Goal: Task Accomplishment & Management: Use online tool/utility

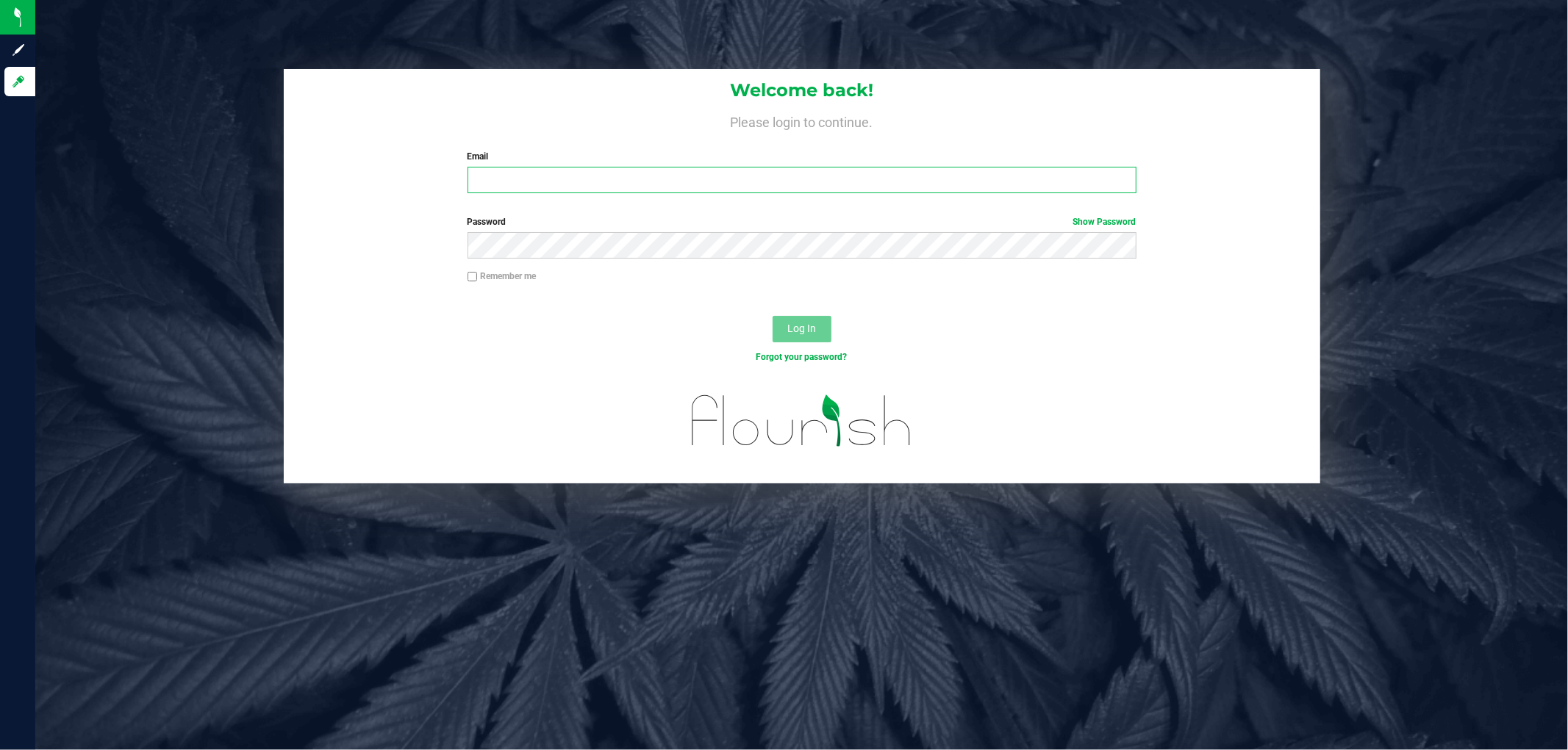
click at [507, 188] on input "Email" at bounding box center [801, 180] width 669 height 27
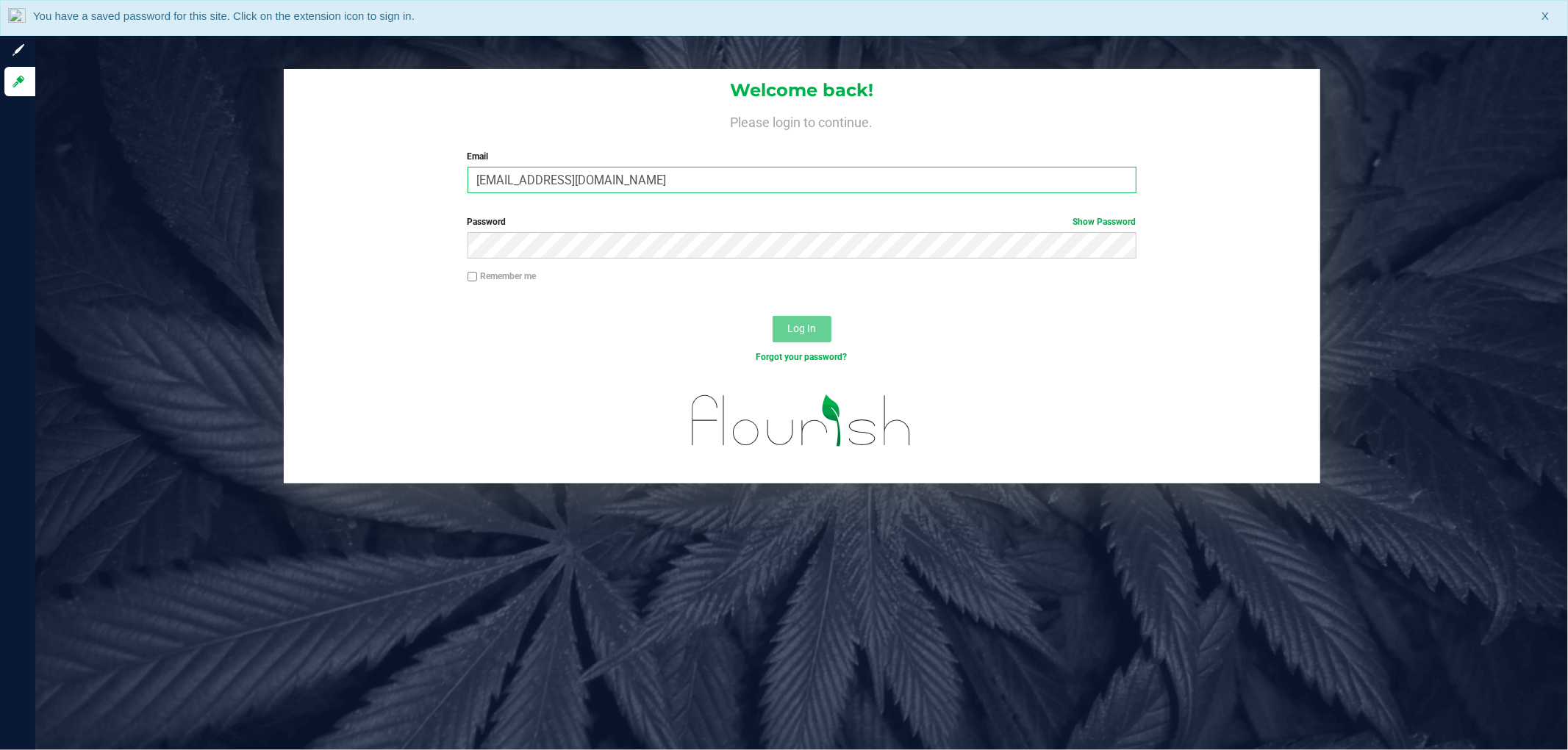
type input "[EMAIL_ADDRESS][DOMAIN_NAME]"
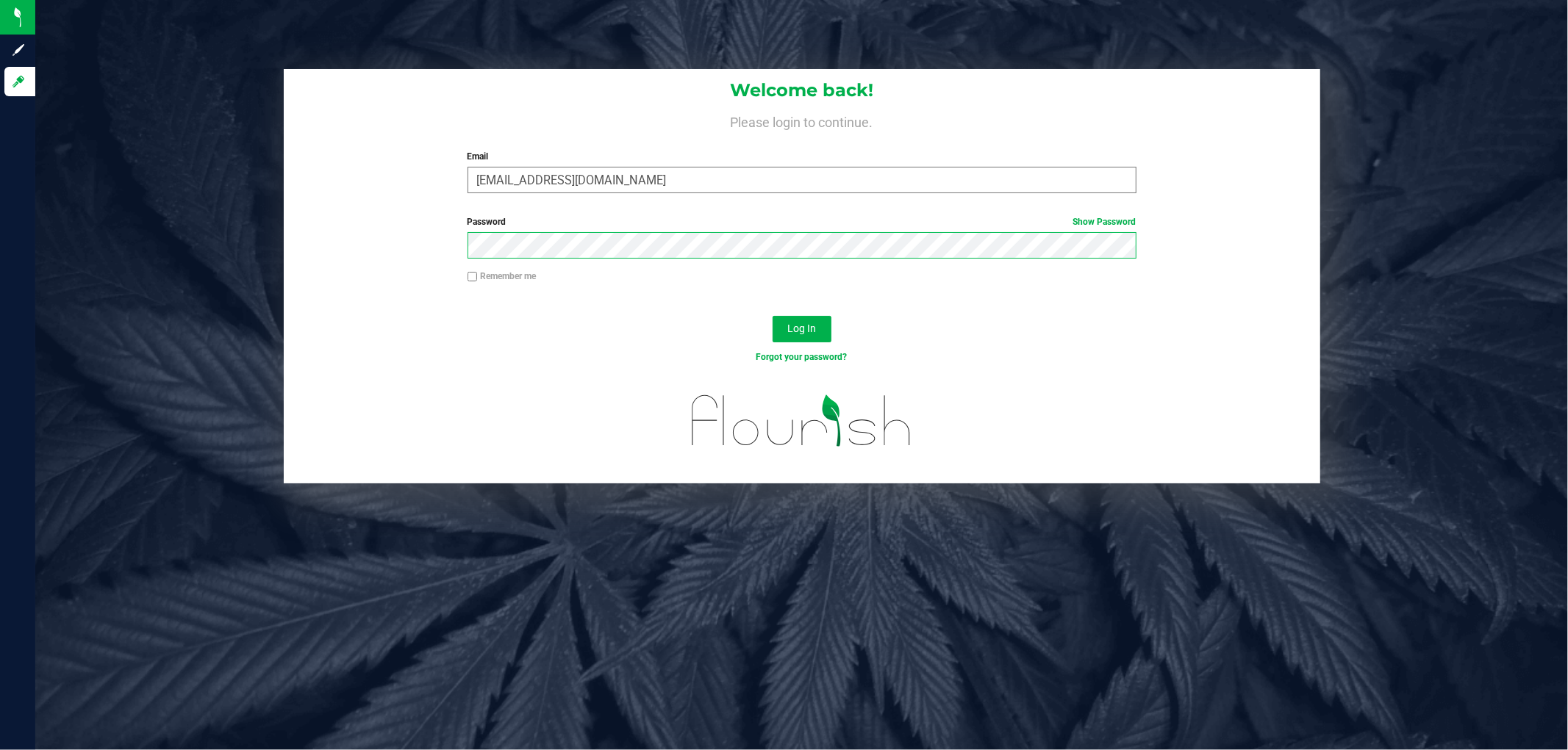
click at [772, 316] on button "Log In" at bounding box center [802, 329] width 59 height 27
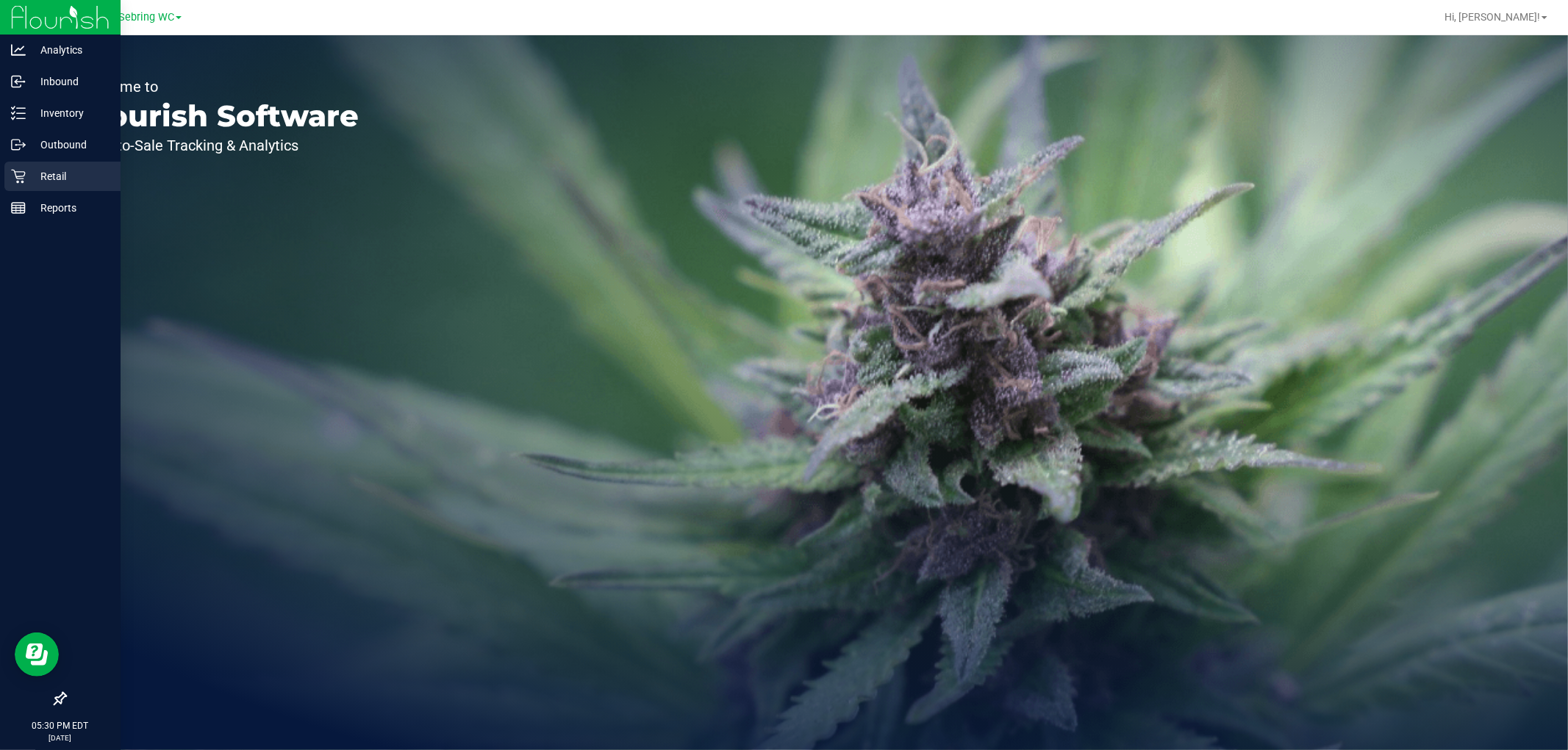
click at [63, 187] on div "Retail" at bounding box center [63, 176] width 116 height 29
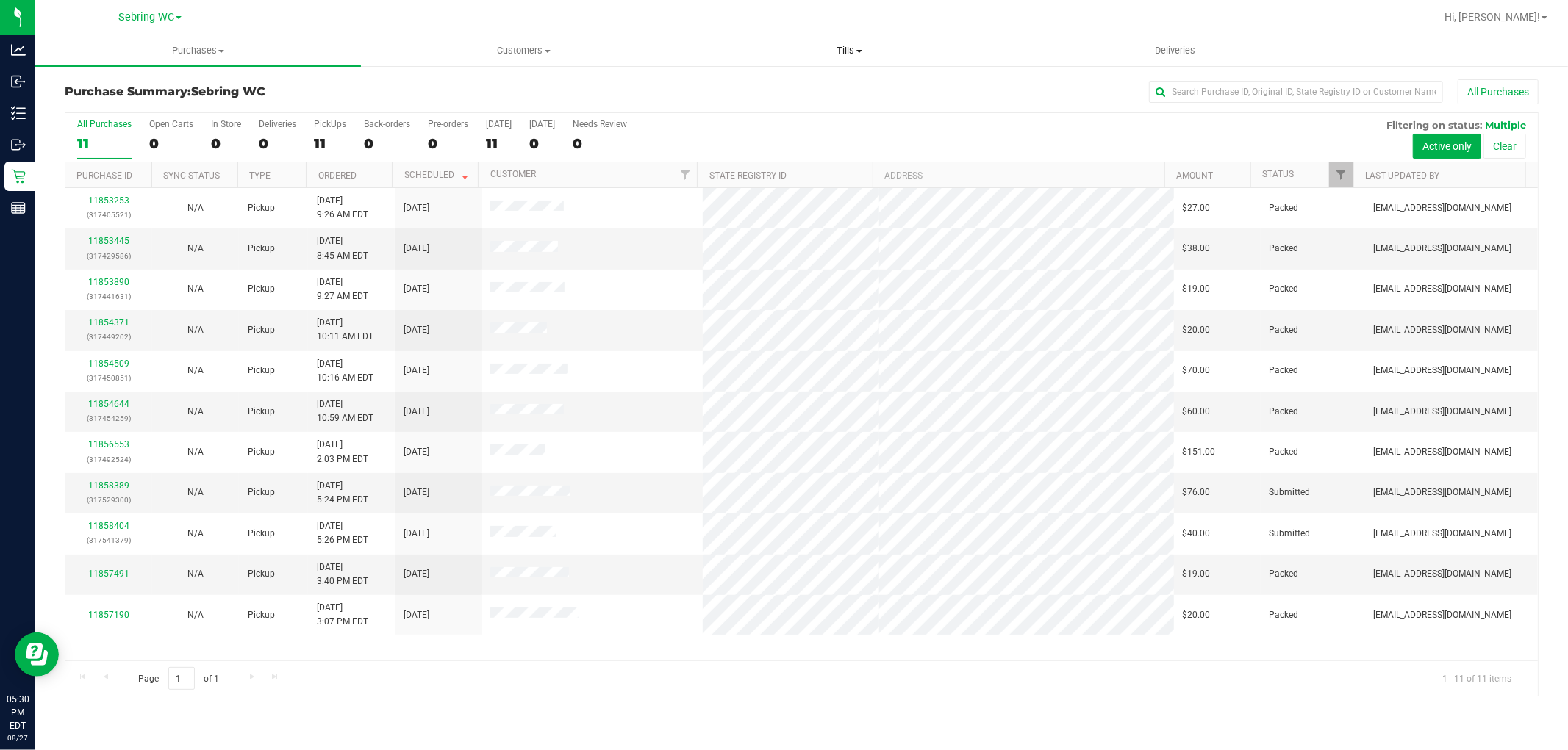
click at [847, 42] on uib-tab-heading "Tills Manage tills Reconcile e-payments" at bounding box center [849, 50] width 324 height 29
click at [660, 97] on div "All Purchases" at bounding box center [1047, 92] width 982 height 25
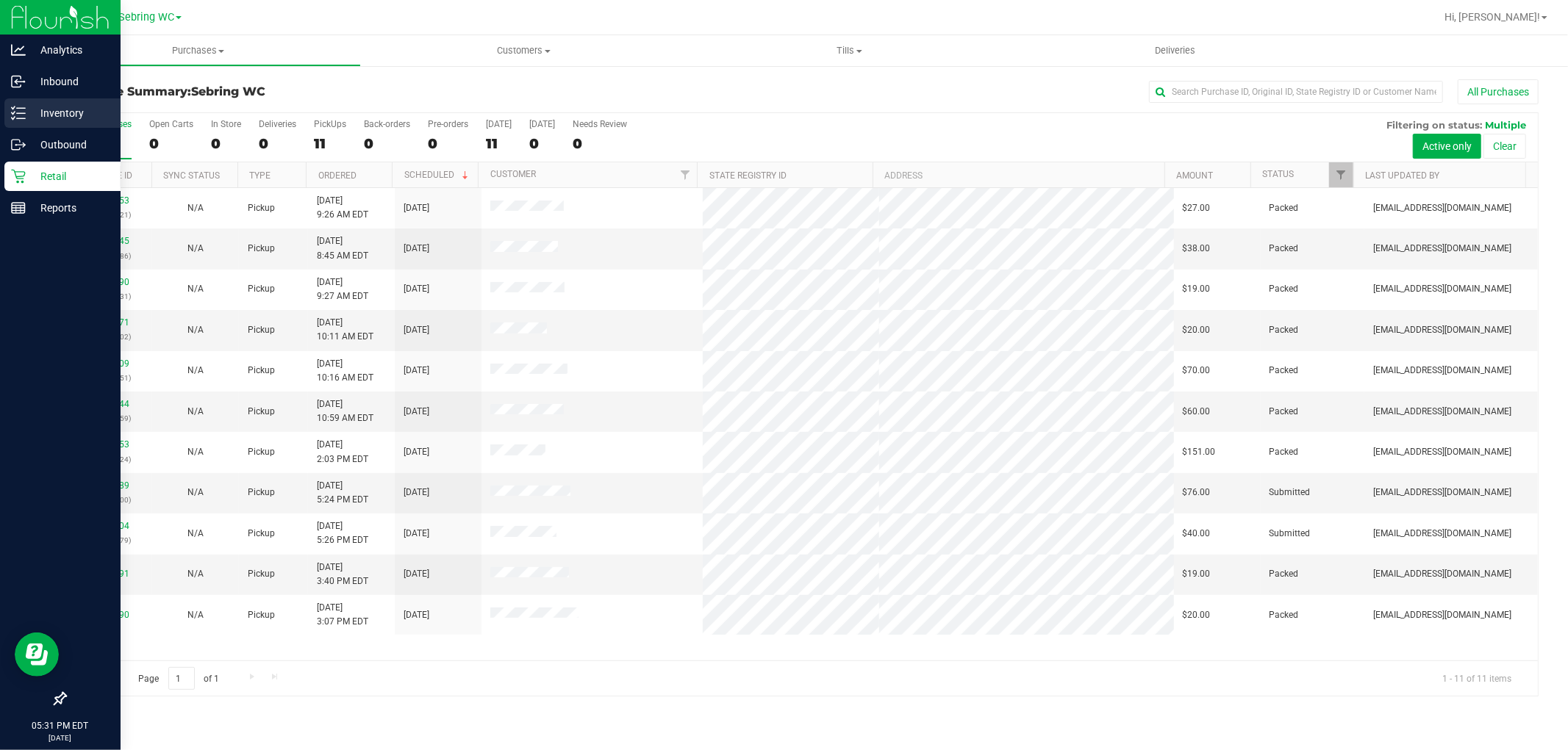
click at [64, 106] on p "Inventory" at bounding box center [70, 113] width 88 height 18
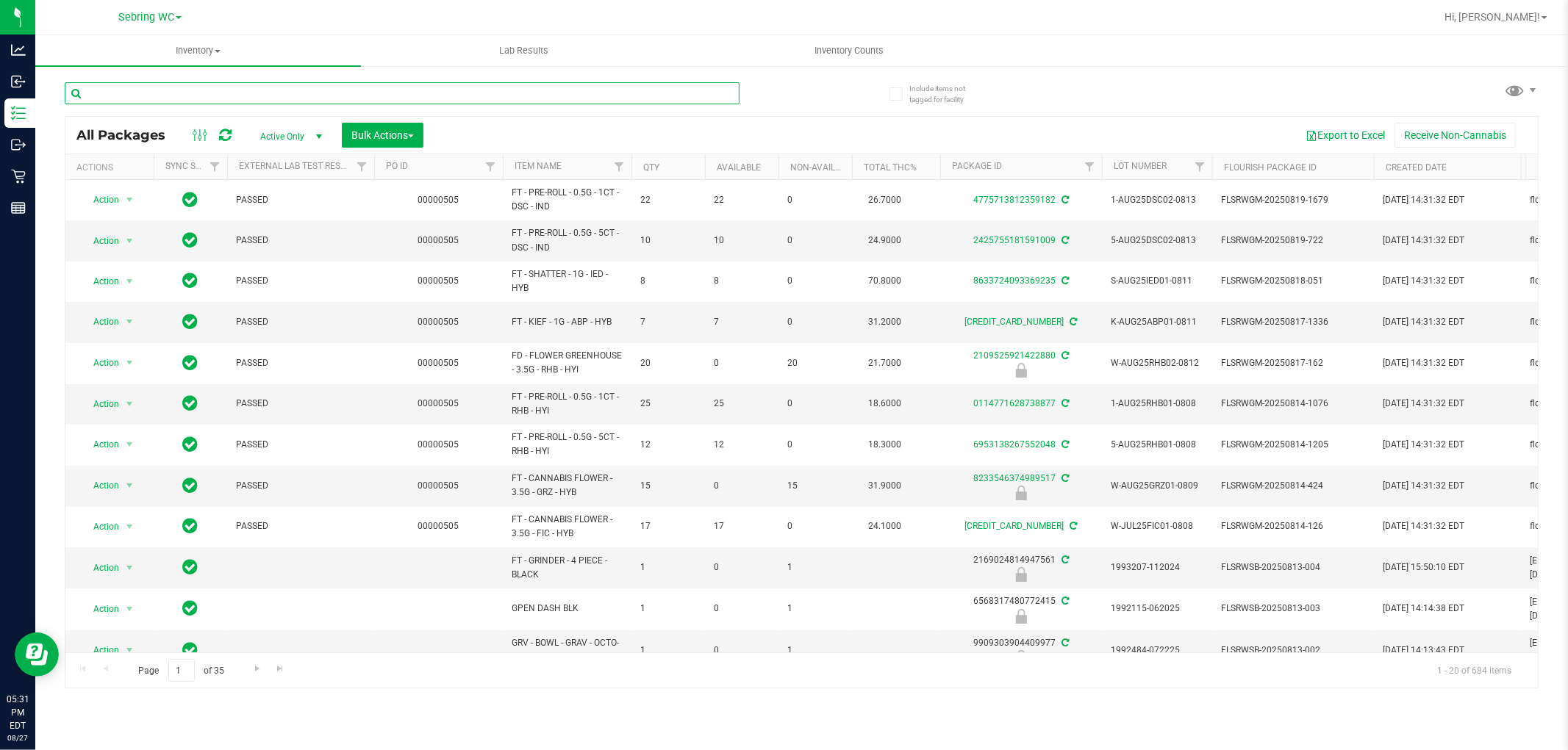
click at [204, 94] on input "text" at bounding box center [402, 93] width 675 height 22
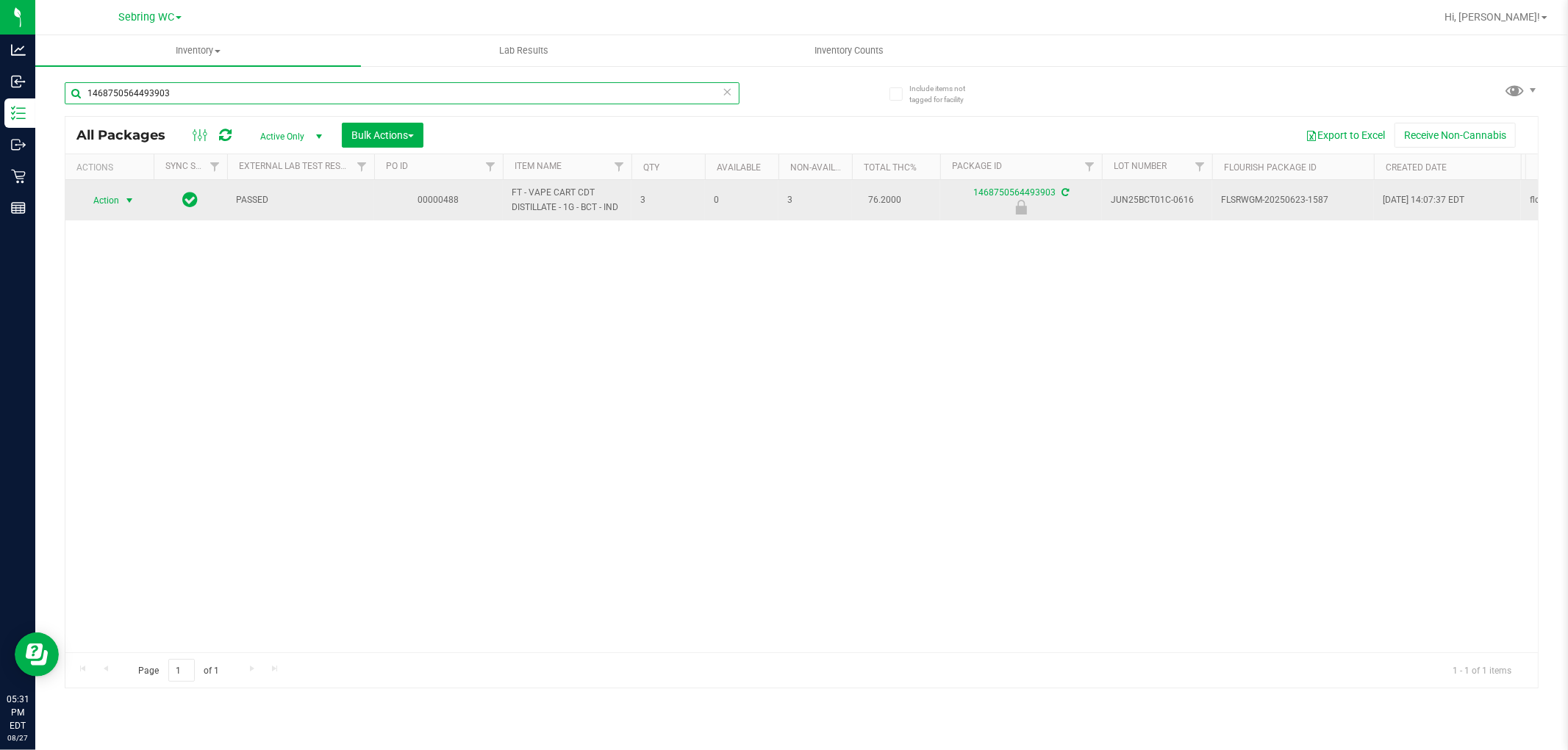
type input "1468750564493903"
click at [123, 201] on span "select" at bounding box center [129, 200] width 12 height 12
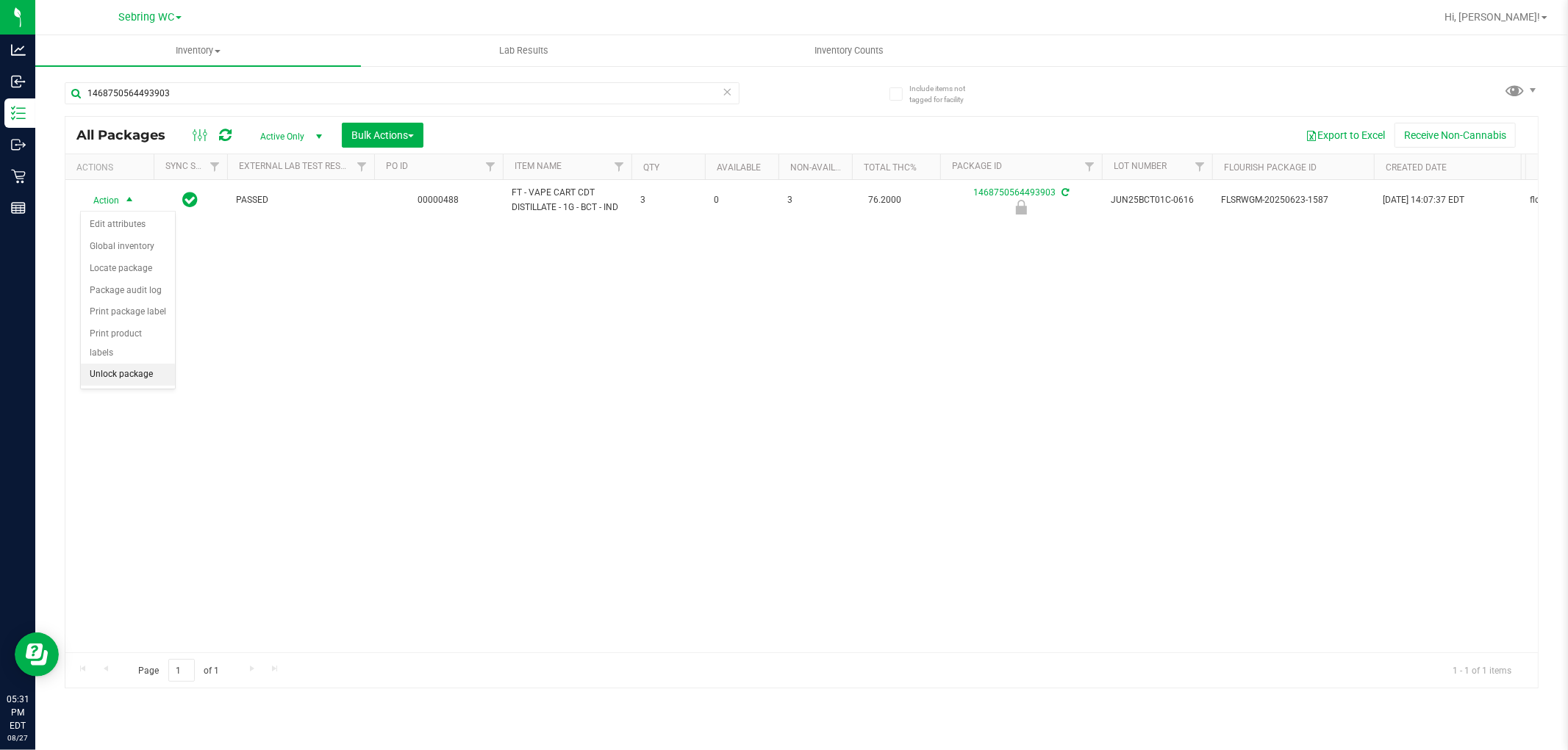
click at [99, 373] on li "Unlock package" at bounding box center [128, 374] width 94 height 22
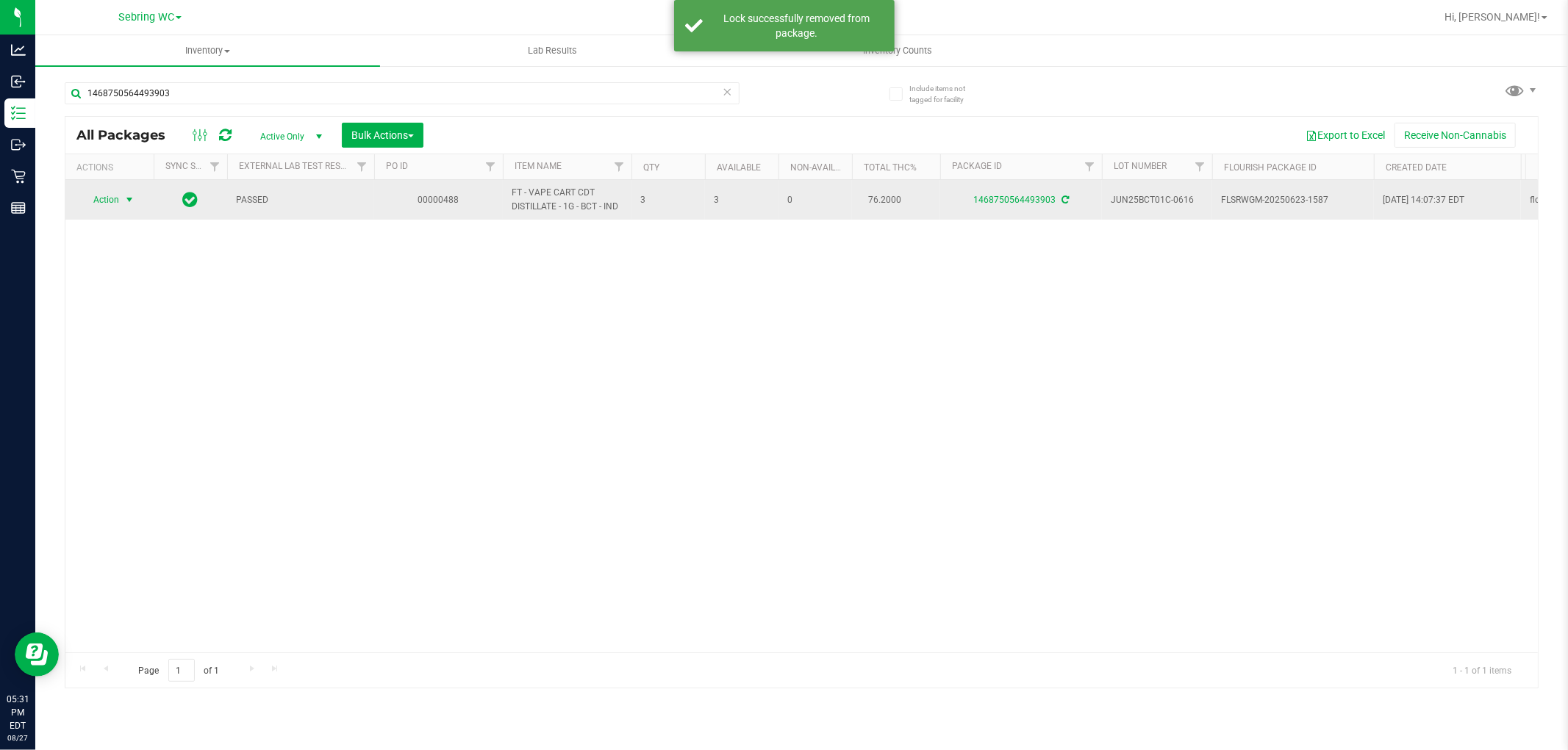
click at [121, 197] on span "select" at bounding box center [129, 199] width 19 height 21
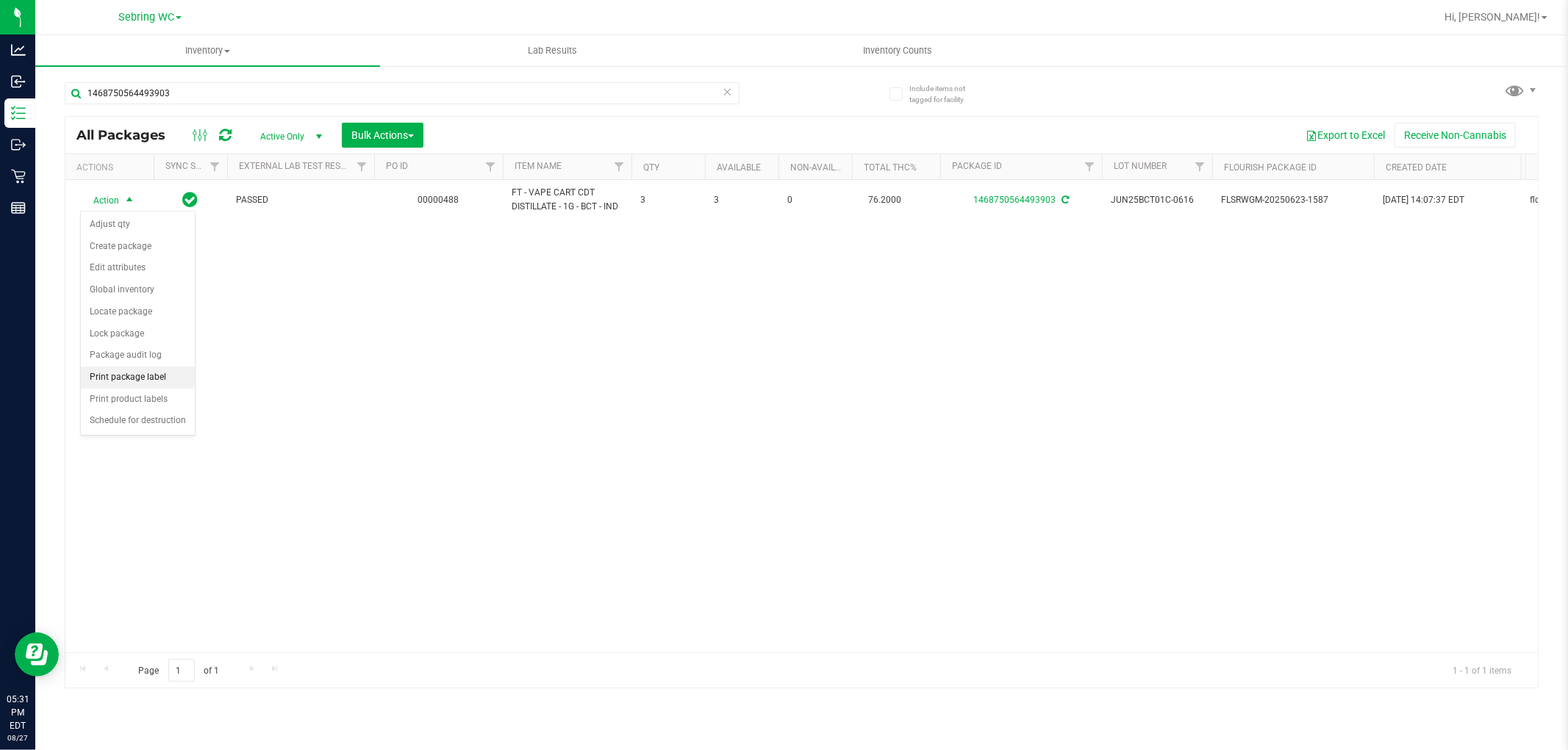
click at [108, 379] on li "Print package label" at bounding box center [138, 378] width 114 height 22
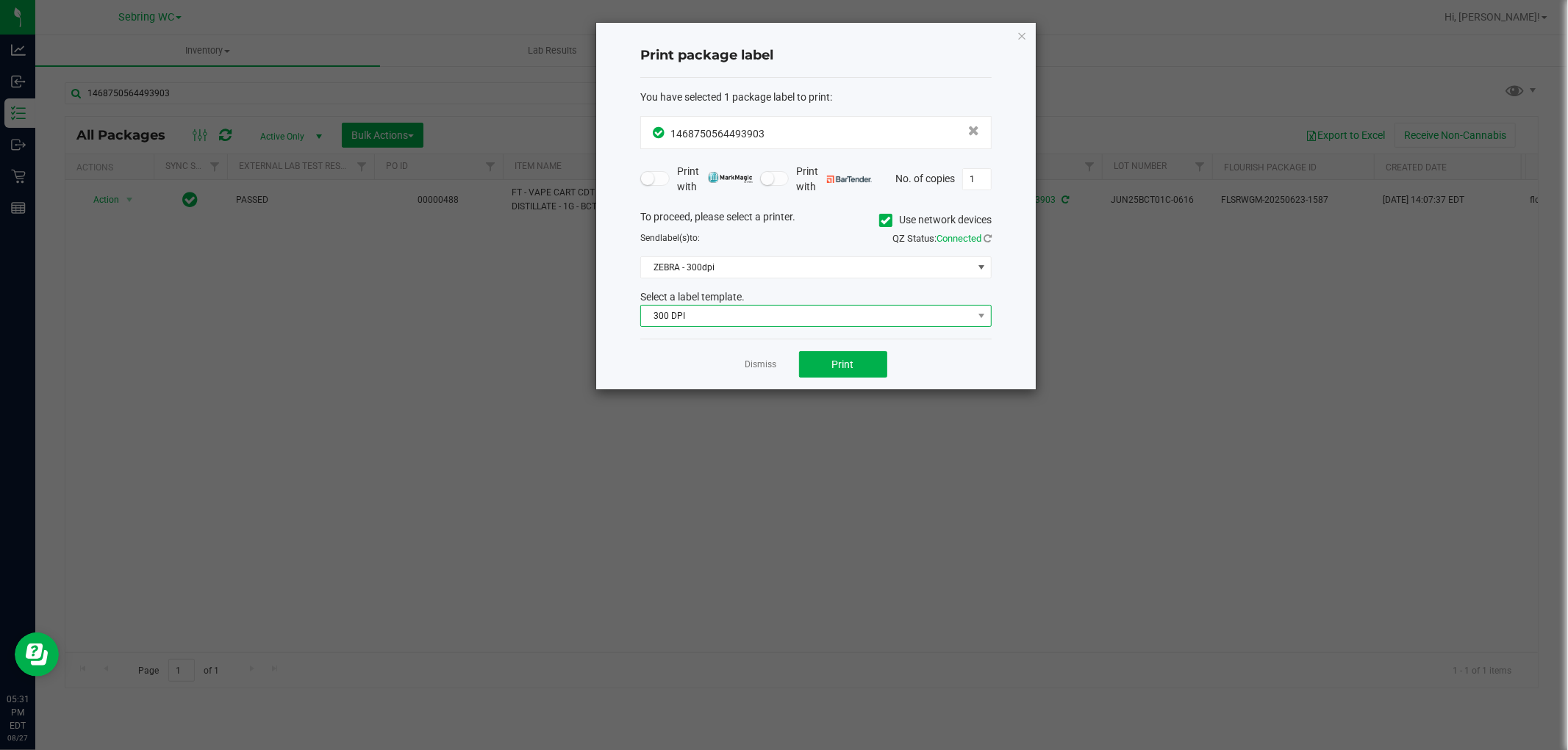
click at [790, 316] on span "300 DPI" at bounding box center [806, 315] width 331 height 21
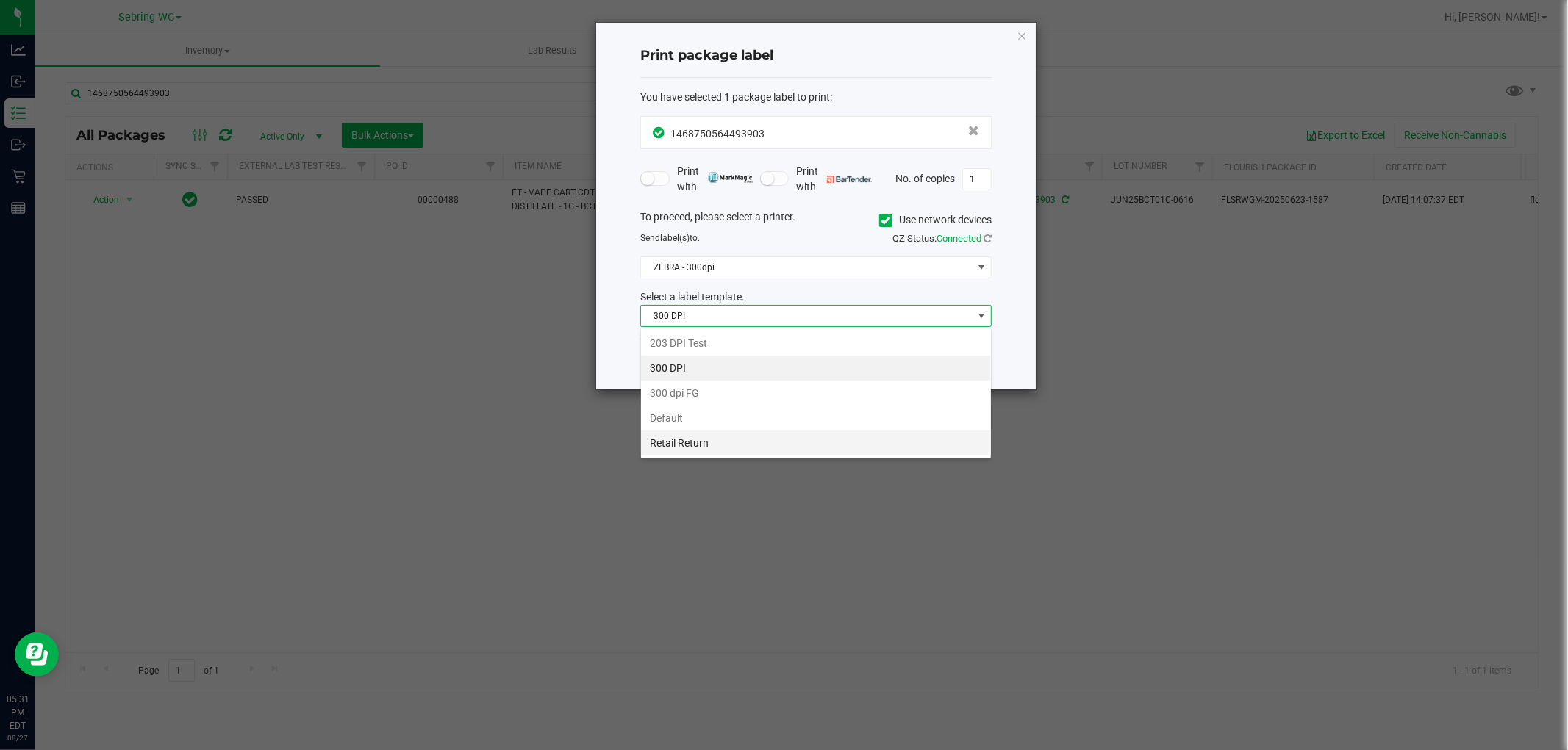
scroll to position [22, 351]
click at [682, 435] on li "Retail Return" at bounding box center [816, 443] width 350 height 25
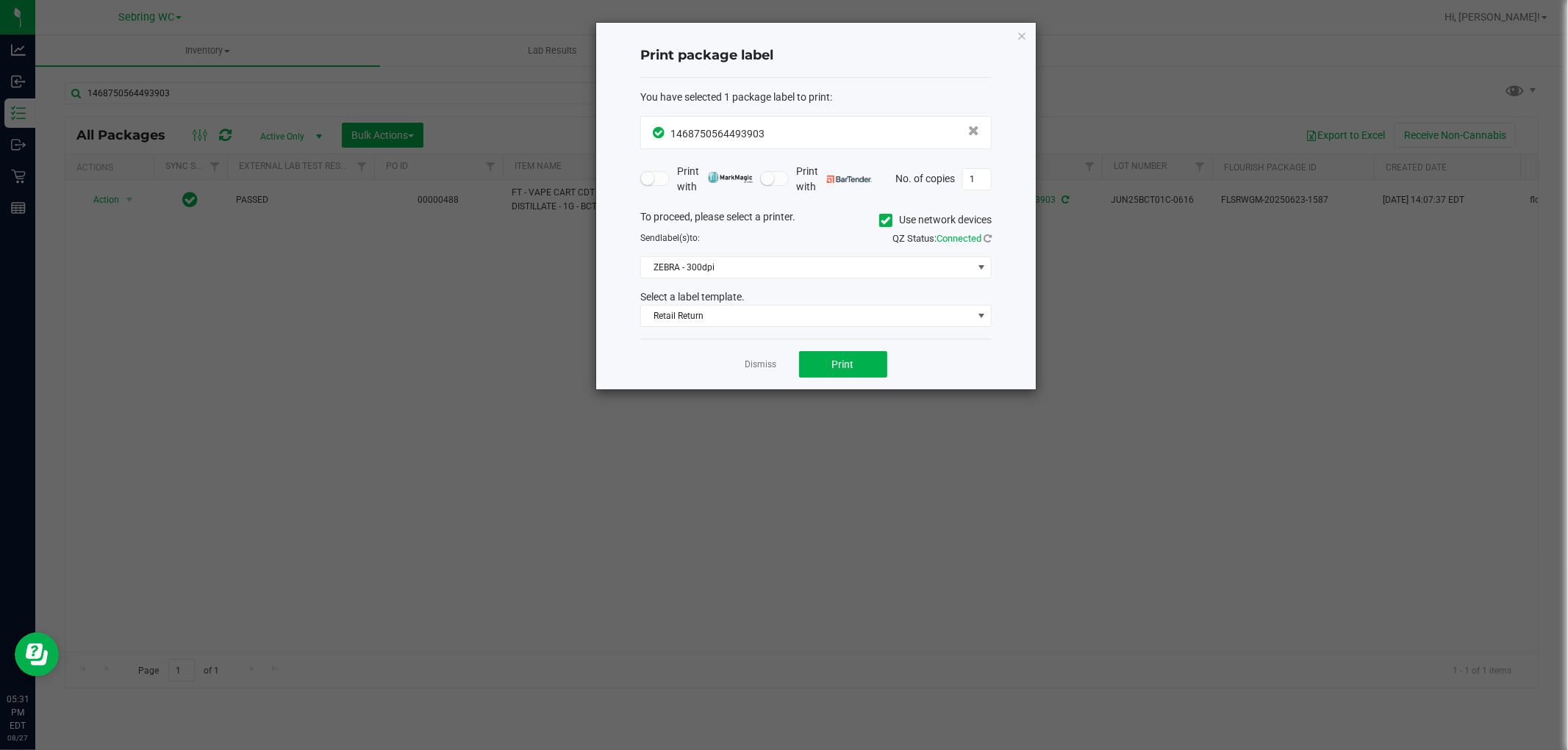
click at [733, 279] on div "To proceed, please select a printer. Use network devices Send label(s) to: QZ S…" at bounding box center [815, 269] width 351 height 119
click at [733, 272] on span "ZEBRA - 300dpi" at bounding box center [806, 267] width 331 height 21
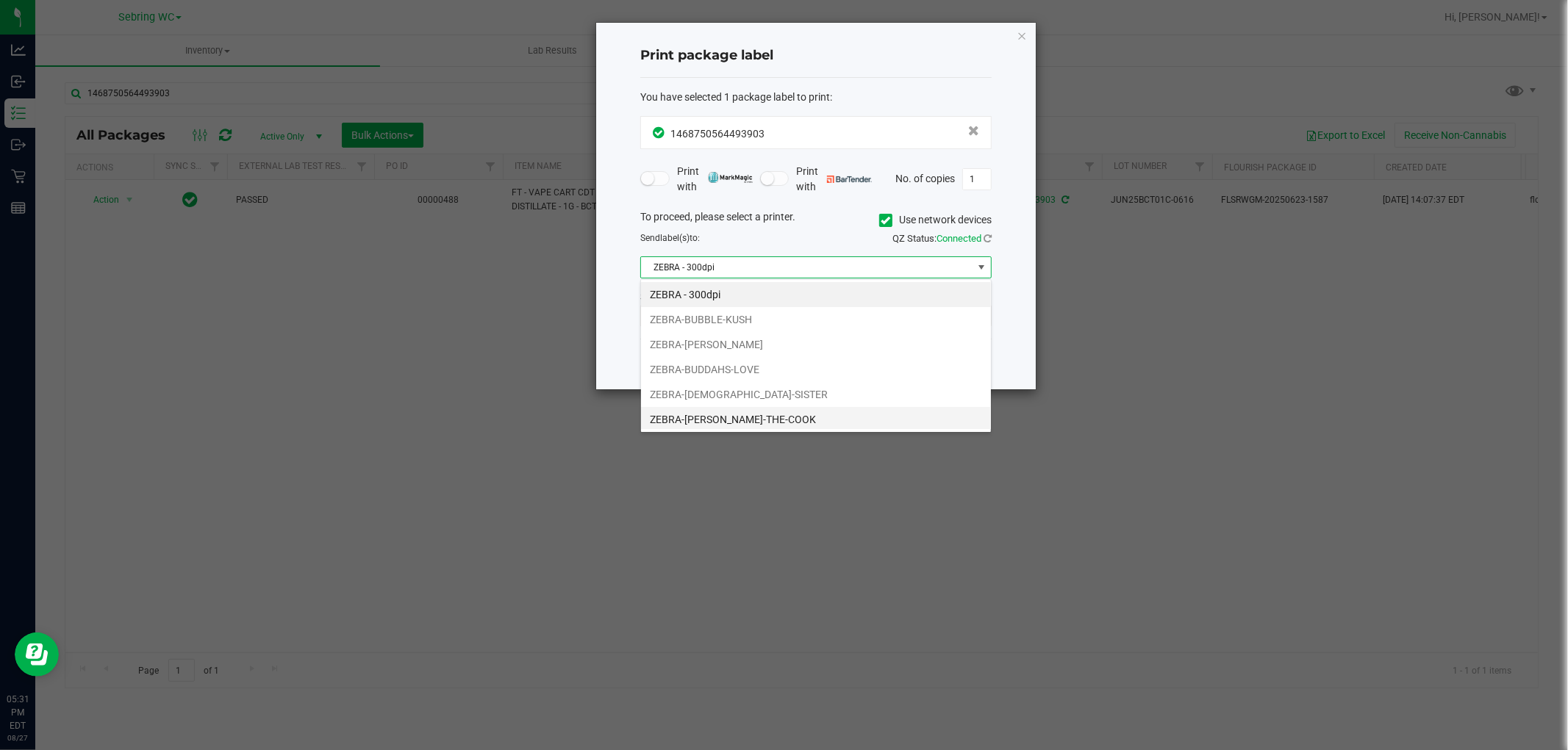
click at [703, 426] on li "ZEBRA-[PERSON_NAME]-THE-COOK" at bounding box center [816, 420] width 350 height 25
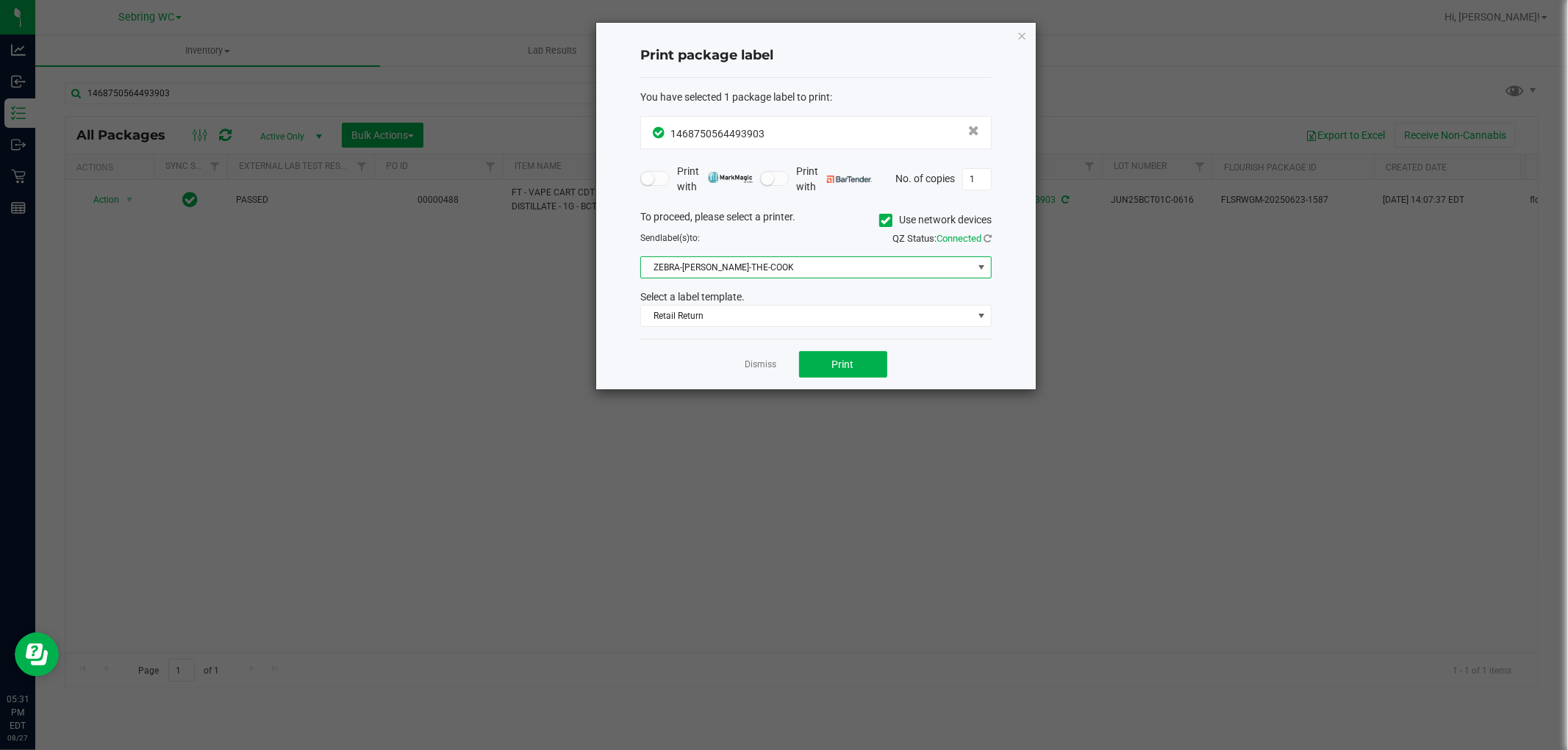
click at [625, 346] on div "Print package label You have selected 1 package label to print : 14687505644939…" at bounding box center [816, 206] width 439 height 367
click at [828, 363] on button "Print" at bounding box center [843, 364] width 88 height 27
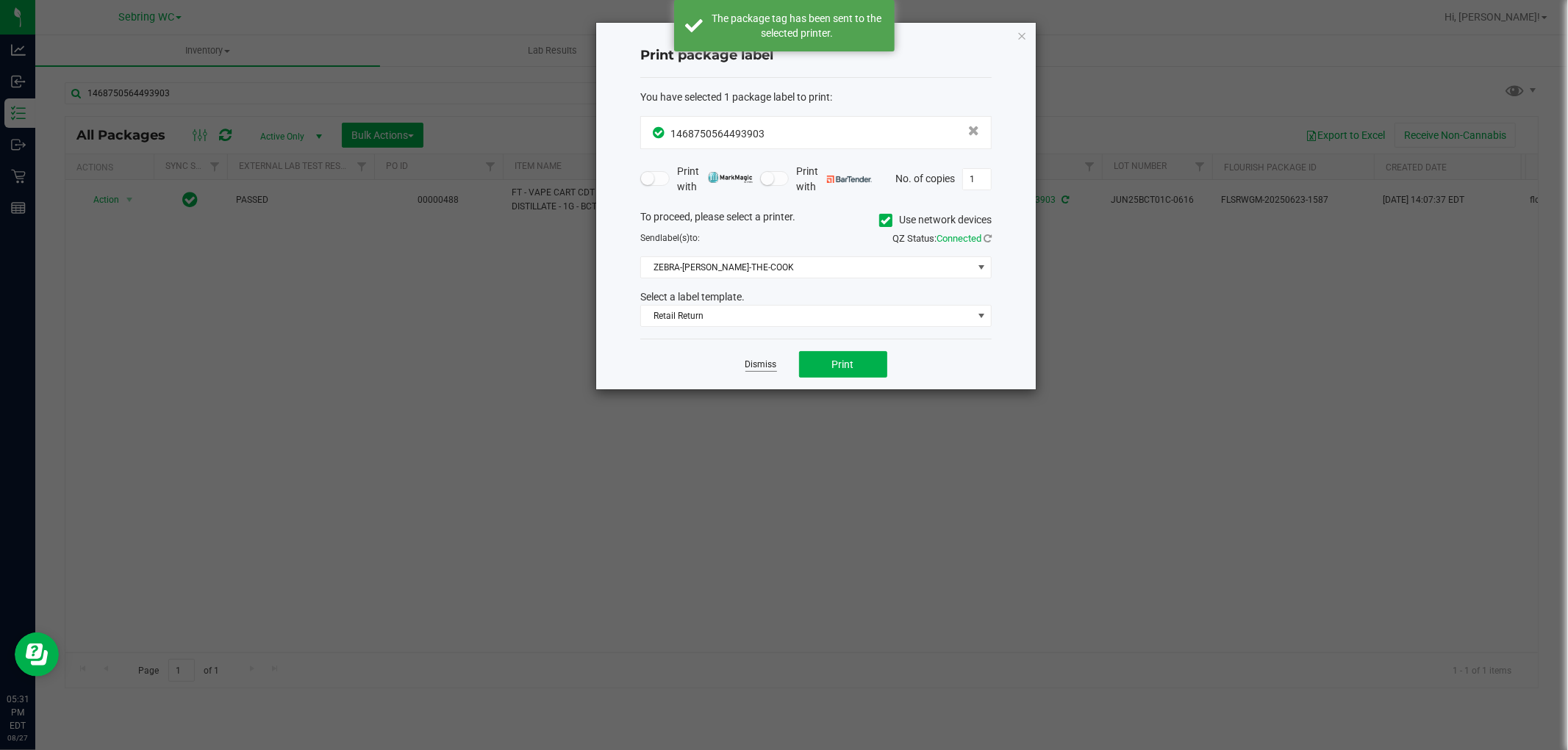
click at [758, 365] on link "Dismiss" at bounding box center [761, 365] width 31 height 12
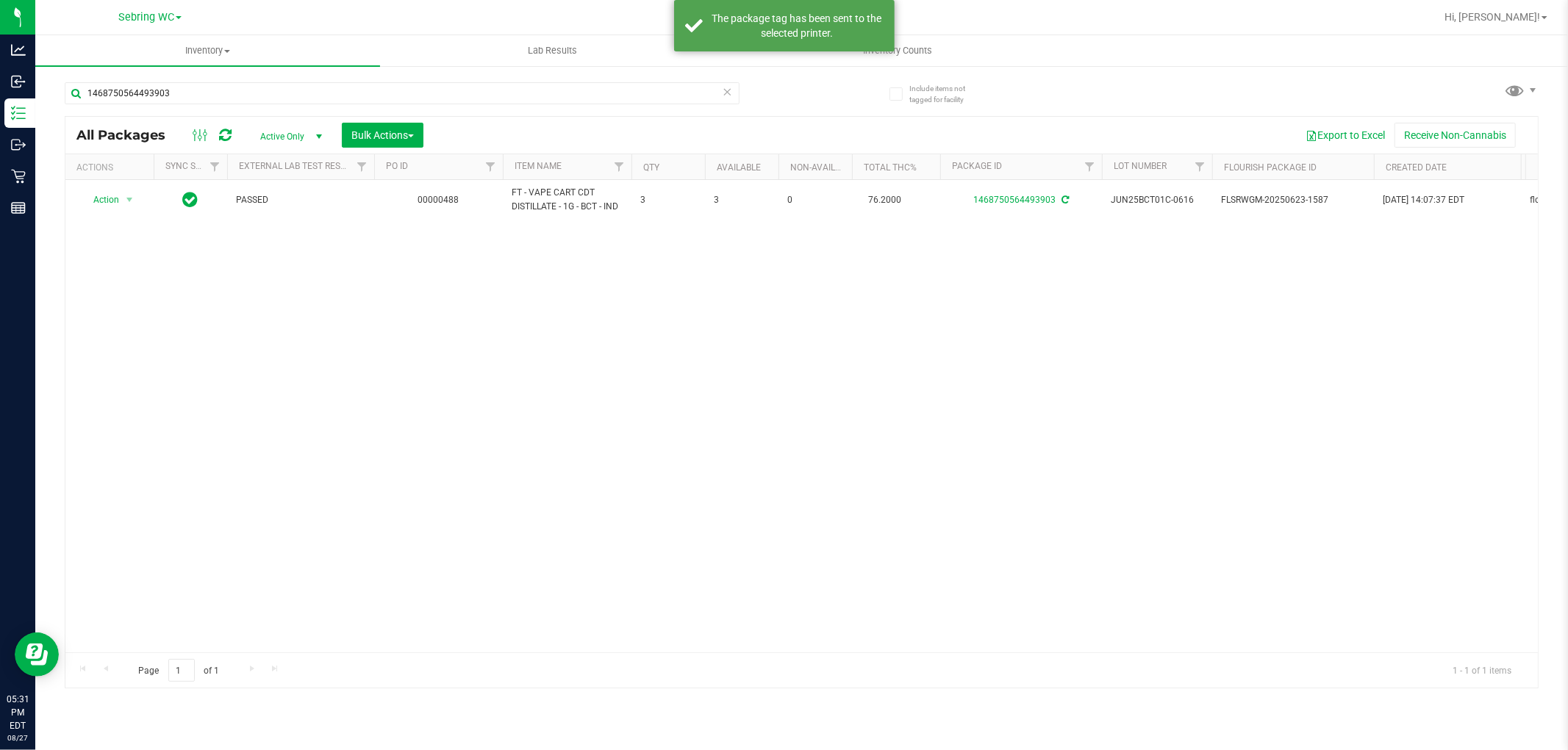
drag, startPoint x: 715, startPoint y: 496, endPoint x: 716, endPoint y: 478, distance: 18.0
click at [715, 495] on div "Action Action Adjust qty Create package Edit attributes Global inventory Locate…" at bounding box center [801, 416] width 1472 height 472
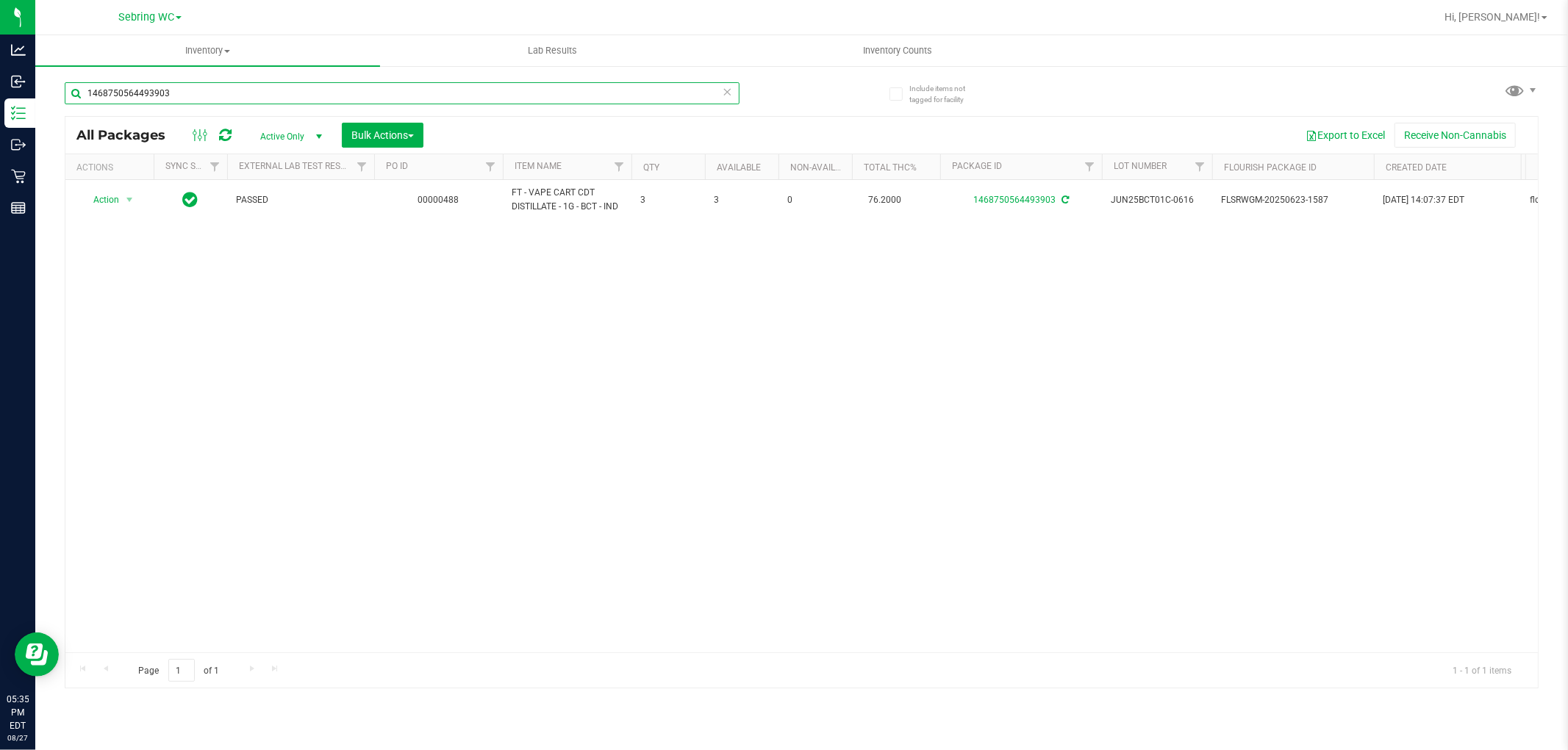
click at [233, 96] on input "1468750564493903" at bounding box center [402, 93] width 675 height 22
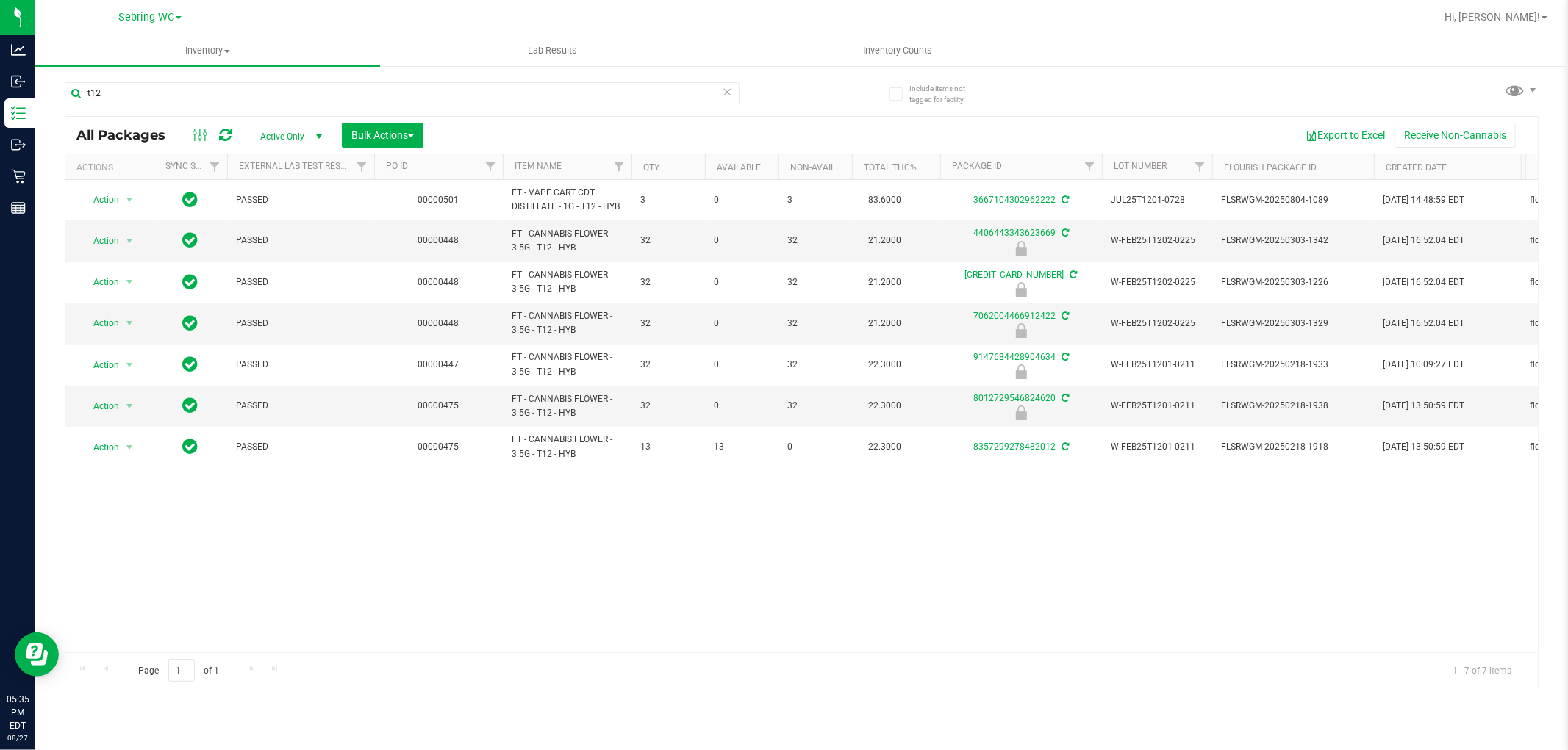
click at [579, 502] on div "Action Action Adjust qty Create package Edit attributes Global inventory Locate…" at bounding box center [801, 416] width 1472 height 472
click at [196, 97] on input "t12" at bounding box center [402, 93] width 675 height 22
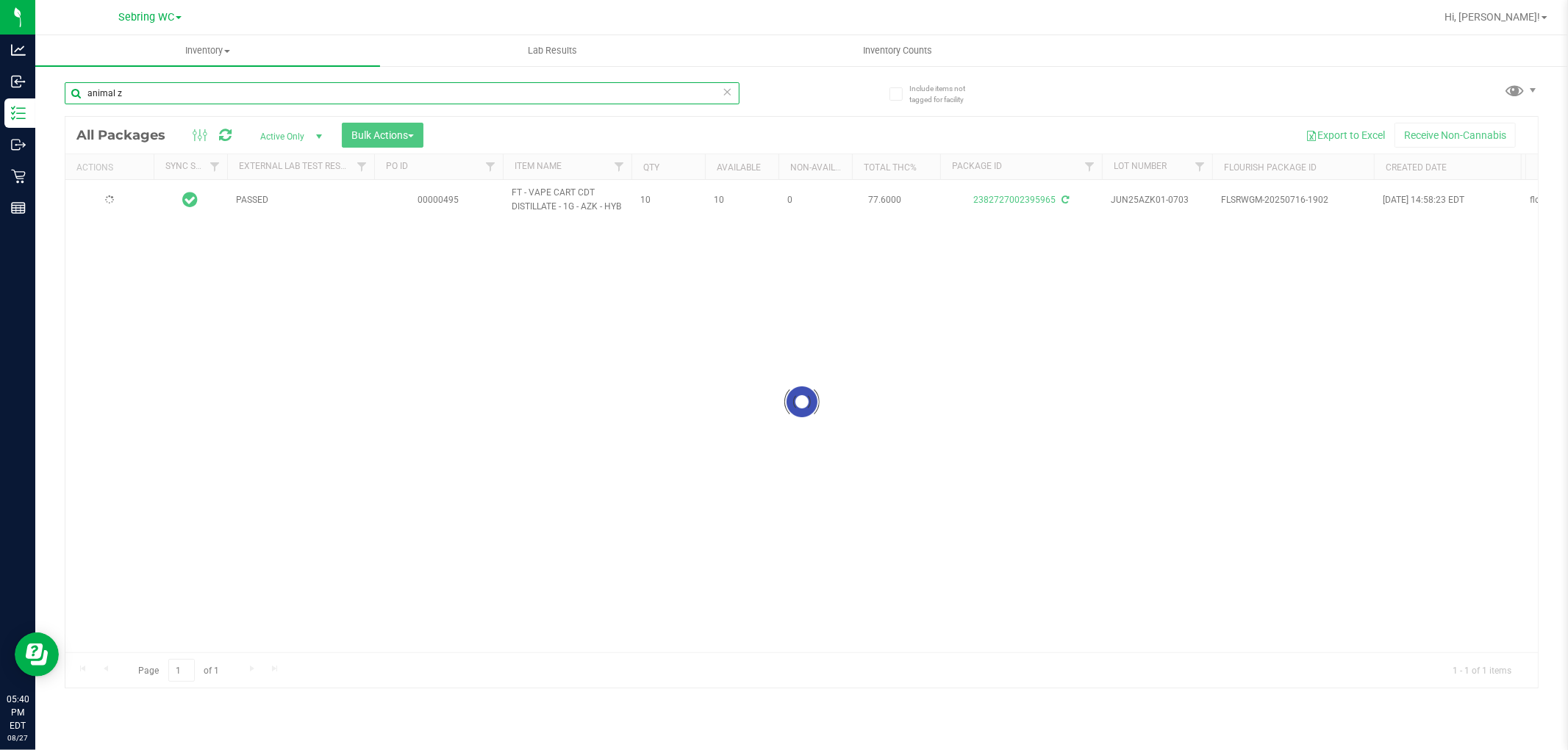
type input "animal z"
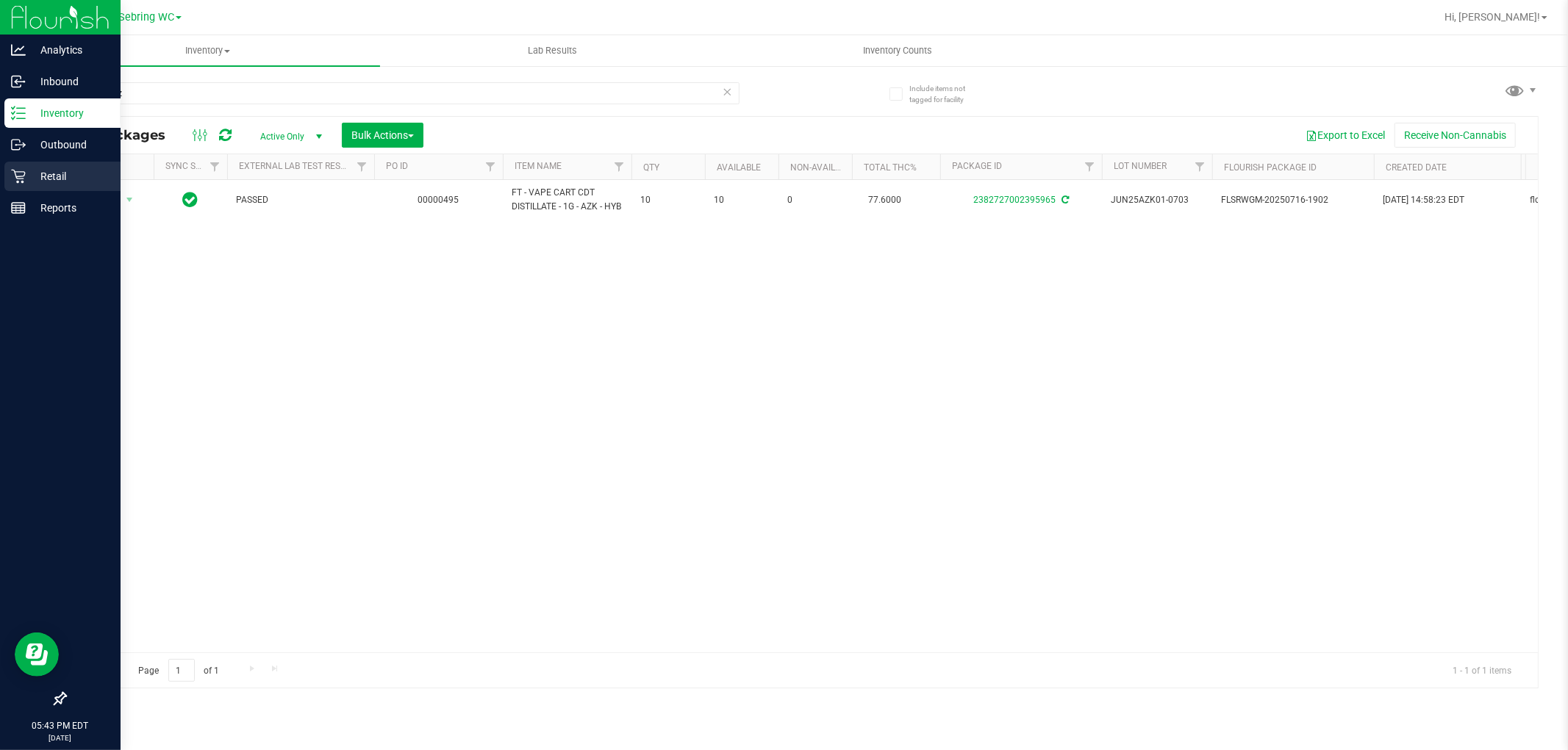
click at [30, 186] on div "Retail" at bounding box center [63, 176] width 116 height 29
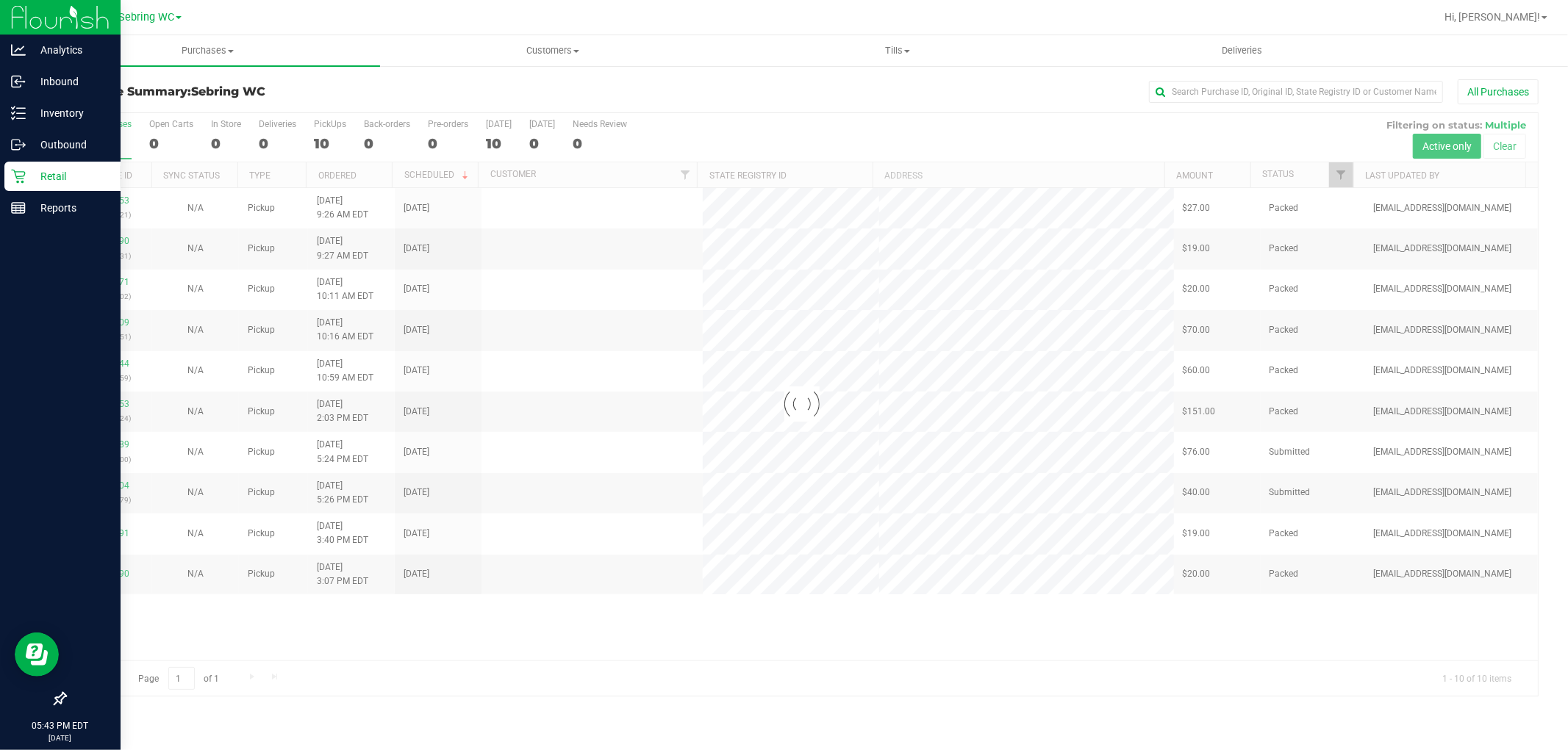
click at [546, 424] on div at bounding box center [801, 404] width 1472 height 583
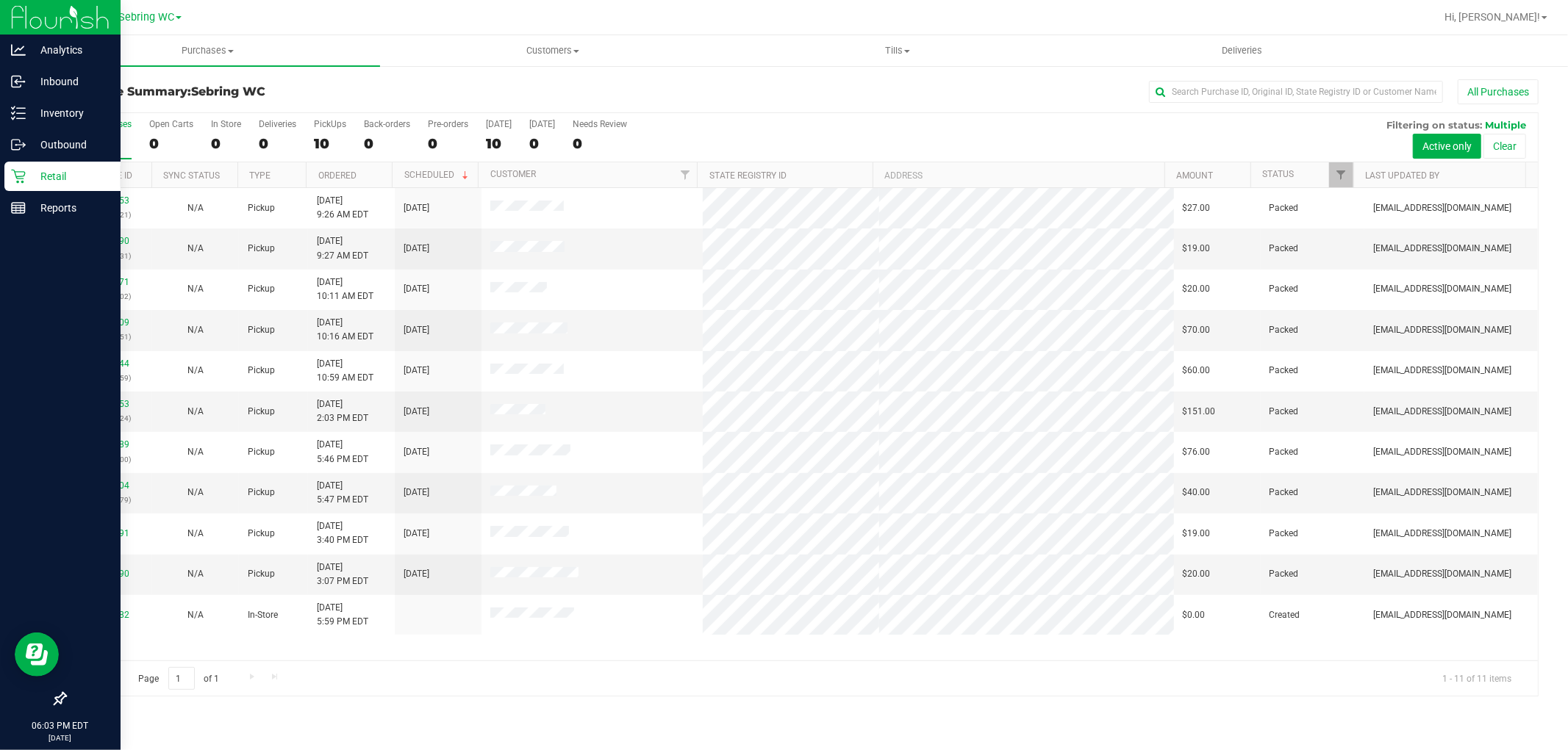
click at [393, 657] on div "11853253 (317405521) N/A Pickup [DATE] 9:26 AM EDT 8/27/2025 $27.00 Packed [EMA…" at bounding box center [801, 424] width 1472 height 472
drag, startPoint x: 1530, startPoint y: 2, endPoint x: 1529, endPoint y: 27, distance: 25.0
click at [1530, 4] on div "Hi, [PERSON_NAME]!" at bounding box center [1497, 17] width 126 height 29
click at [1529, 30] on div "Hi, [PERSON_NAME]!" at bounding box center [1497, 17] width 126 height 29
click at [1518, 15] on span "Hi, [PERSON_NAME]!" at bounding box center [1491, 16] width 96 height 12
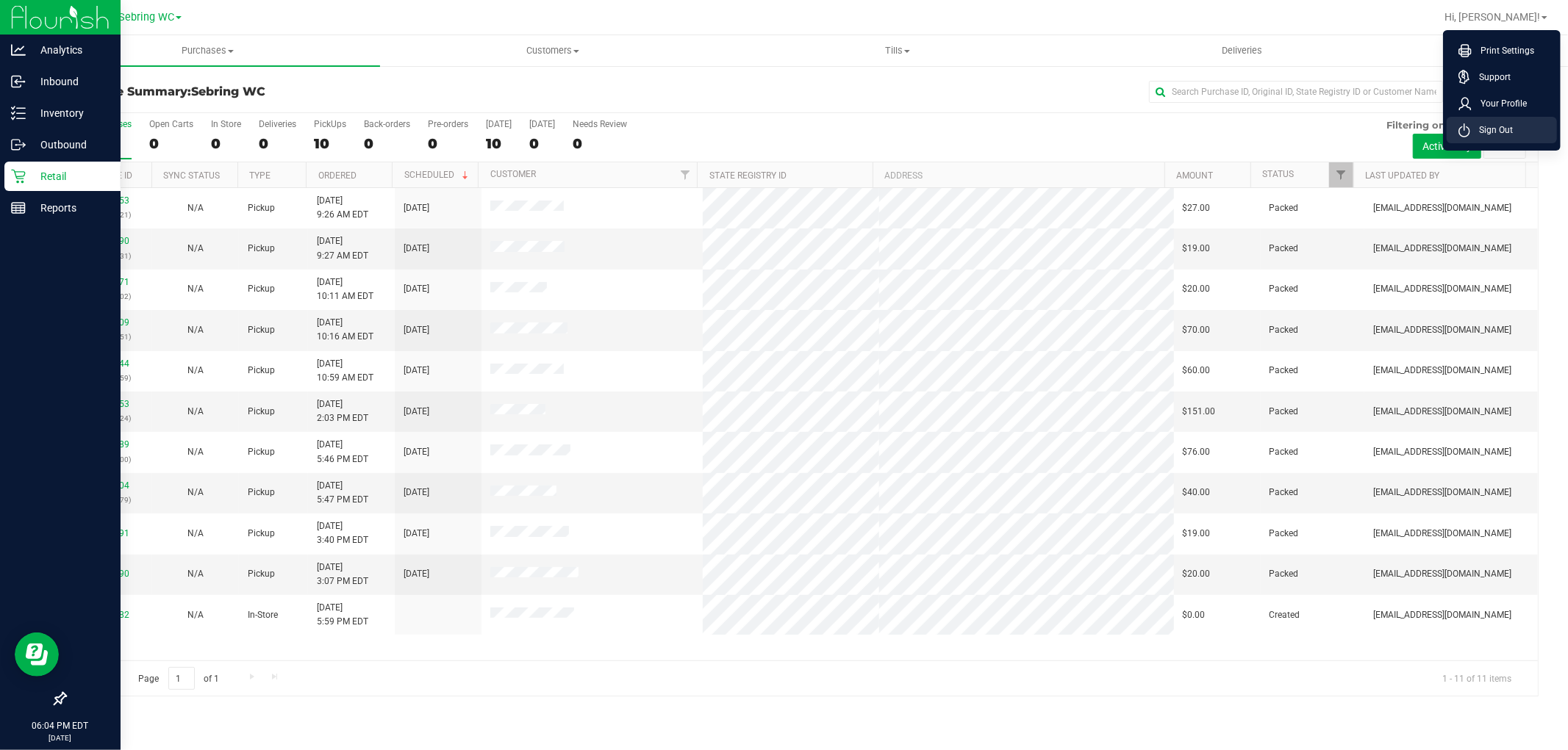
click at [1502, 132] on span "Sign Out" at bounding box center [1491, 129] width 43 height 14
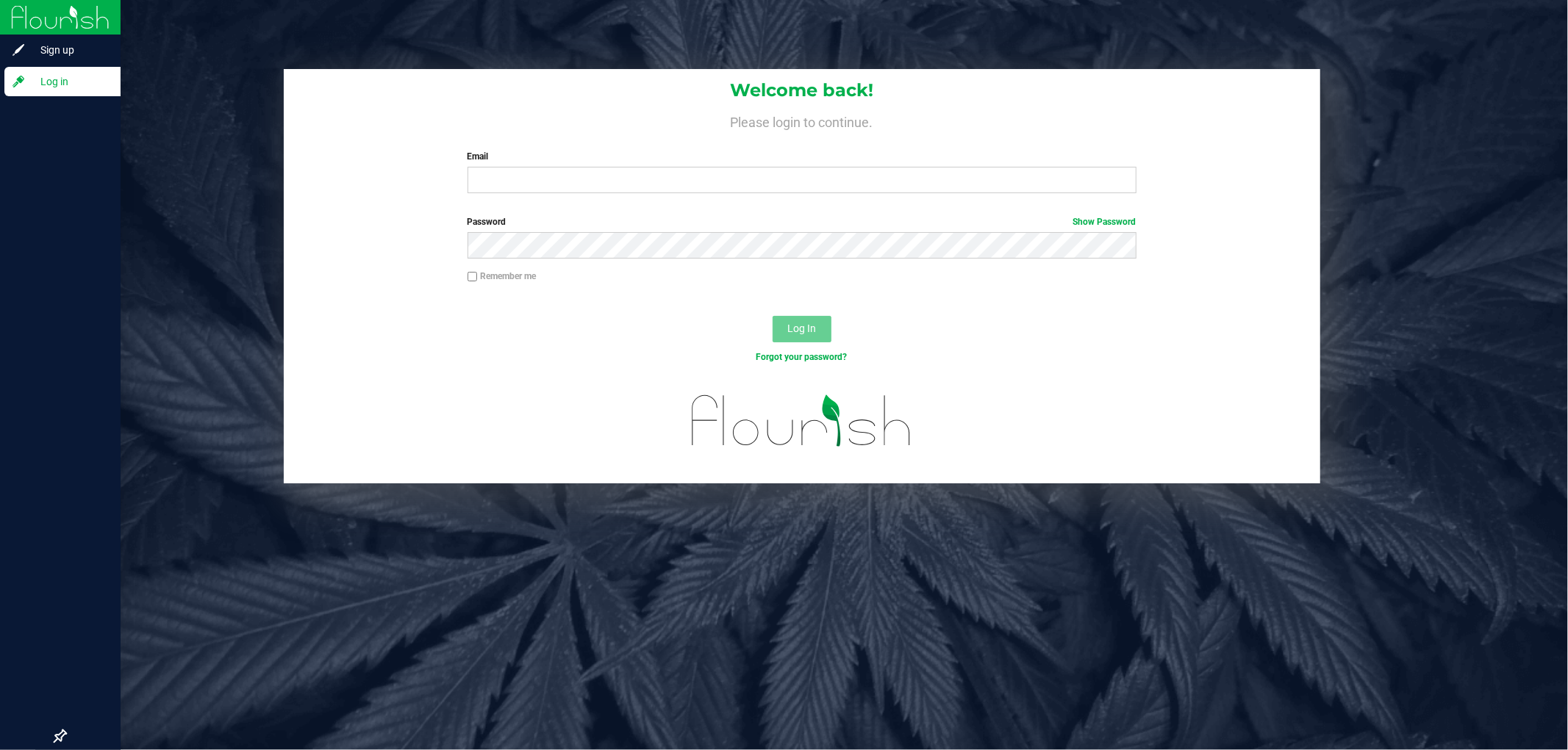
click at [646, 163] on label "Email" at bounding box center [801, 156] width 669 height 13
click at [646, 167] on input "Email" at bounding box center [801, 180] width 669 height 27
click at [646, 180] on input "Email" at bounding box center [801, 180] width 669 height 27
type input "[EMAIL_ADDRESS][DOMAIN_NAME]"
click at [772, 316] on button "Log In" at bounding box center [802, 329] width 59 height 27
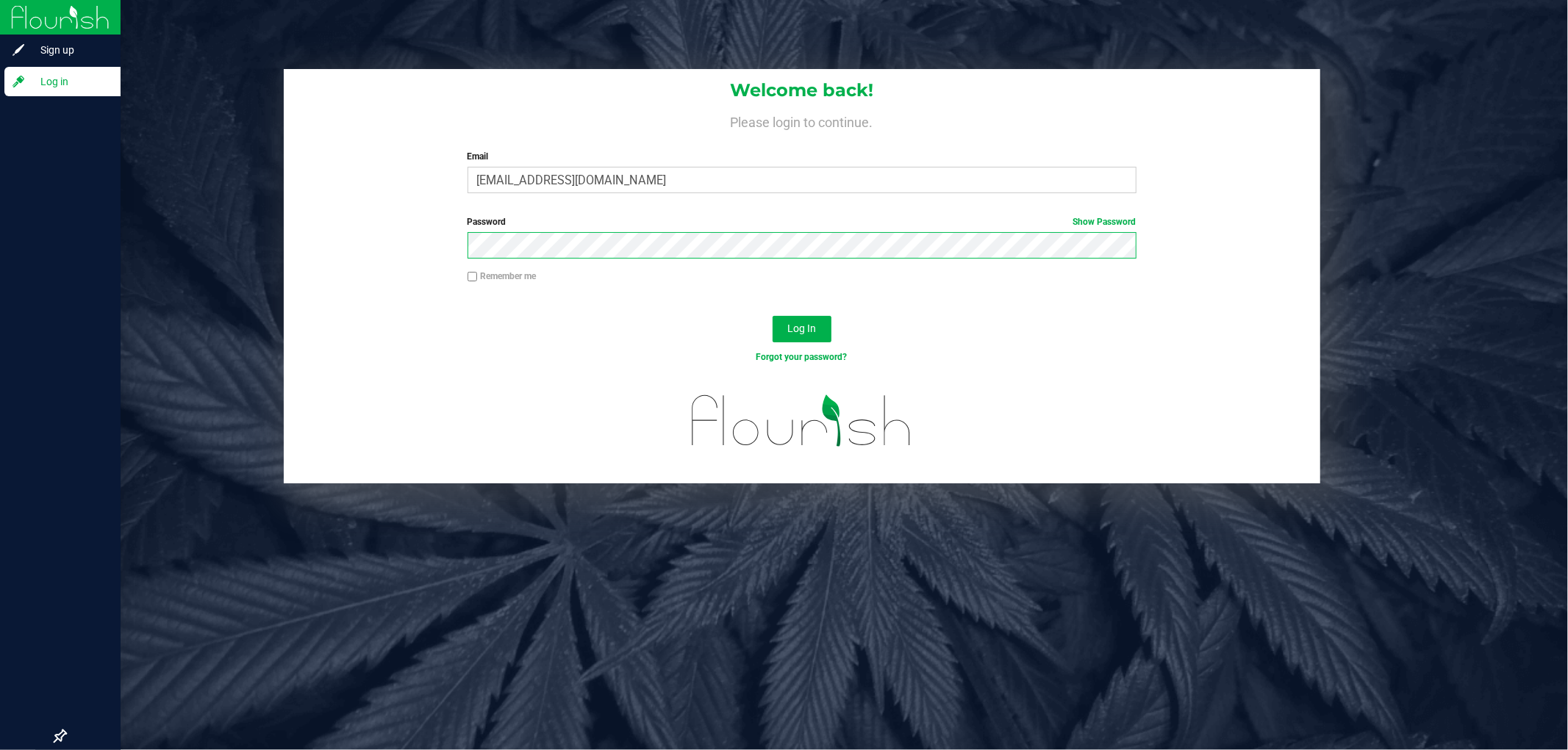
click at [772, 316] on button "Log In" at bounding box center [802, 329] width 59 height 27
